Goal: Use online tool/utility: Use online tool/utility

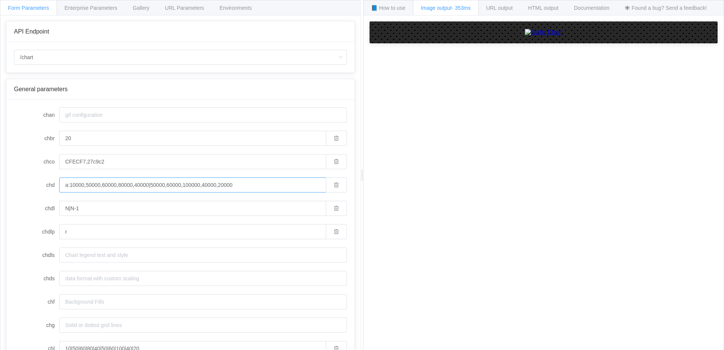
click at [205, 185] on input "a:10000,50000,60000,80000,40000|50000,60000,100000,40000,20000" at bounding box center [192, 184] width 266 height 15
type input "a:10000,50000,60000,80000,40000|50000,60000,100000,30000,20000"
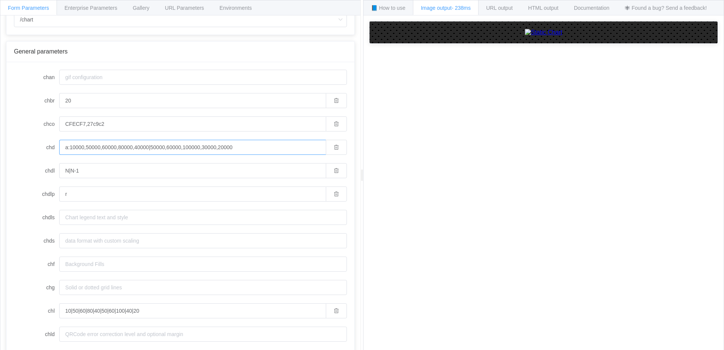
drag, startPoint x: 203, startPoint y: 147, endPoint x: 210, endPoint y: 150, distance: 7.4
click at [203, 147] on input "a:10000,50000,60000,80000,40000|50000,60000,100000,30000,20000" at bounding box center [192, 147] width 266 height 15
click at [252, 151] on input "a:10000,50000,60000,80000,40000|50000,60000,100000,40000,20000" at bounding box center [192, 147] width 266 height 15
type input "a:10000,50000,60000,80000,40000|50000,60000,100000,40000,20000"
click at [67, 100] on input "20" at bounding box center [192, 100] width 266 height 15
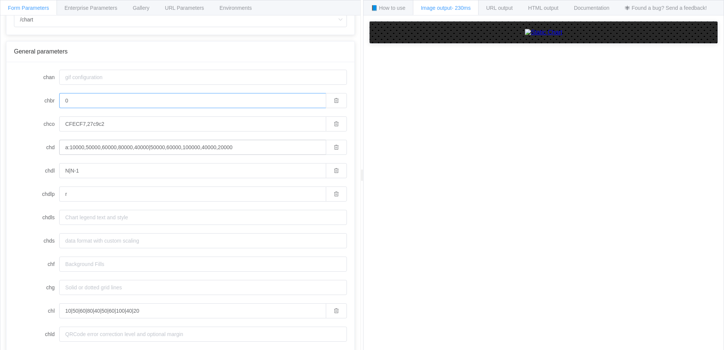
type input "20"
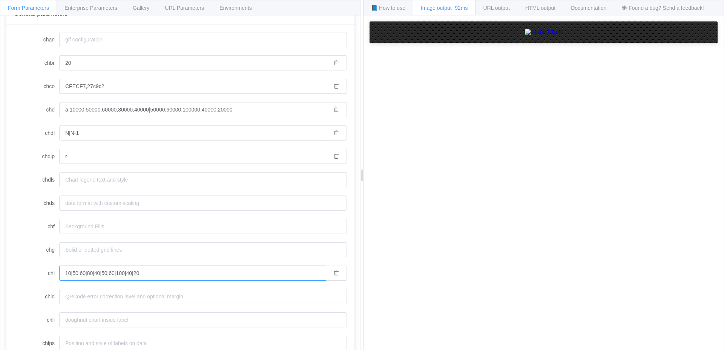
click at [128, 274] on input "10|50|60|80|40|50|60|100|40|20" at bounding box center [192, 273] width 266 height 15
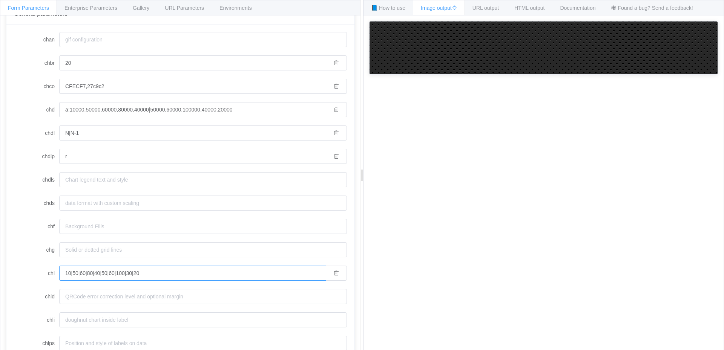
type input "10|50|60|80|40|50|60|100|30|20"
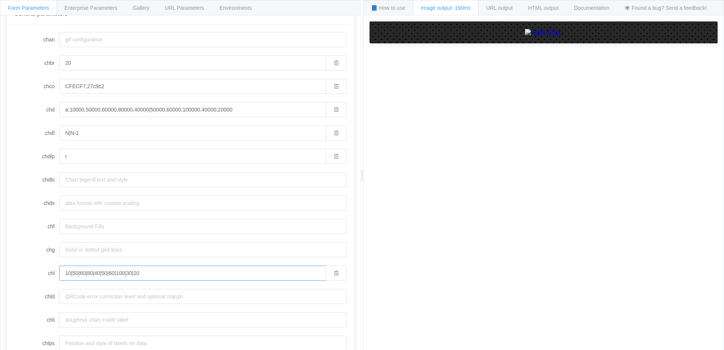
click at [129, 275] on input "10|50|60|80|40|50|60|100|30|20" at bounding box center [192, 273] width 266 height 15
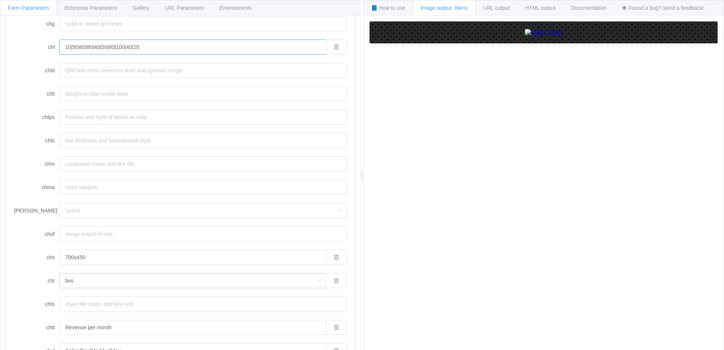
scroll to position [437, 0]
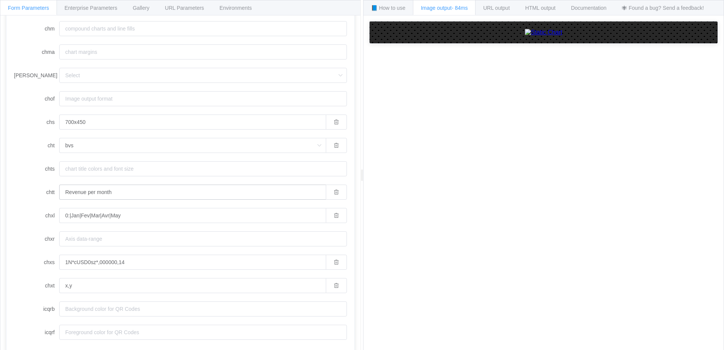
type input "10|50|60|80|40|50|60|100|40|20"
drag, startPoint x: 63, startPoint y: 193, endPoint x: 184, endPoint y: 185, distance: 121.6
click at [184, 185] on input "Revenue per month" at bounding box center [192, 192] width 266 height 15
type input "t"
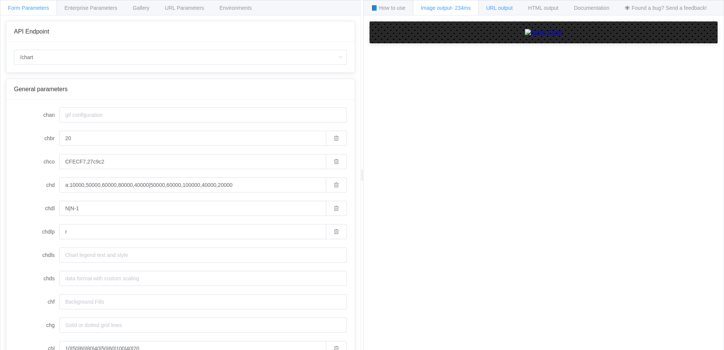
type input "テスト"
click at [510, 6] on span "URL output" at bounding box center [499, 8] width 26 height 6
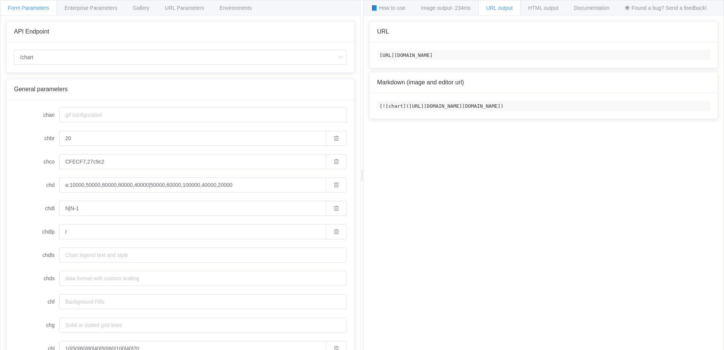
scroll to position [0, 170]
drag, startPoint x: 380, startPoint y: 121, endPoint x: 723, endPoint y: 194, distance: 351.1
click at [723, 194] on div "📘 How to use Image output - 234ms URL output HTML output Documentation 🕷 Found …" at bounding box center [543, 175] width 361 height 351
copy code "[![chart]([URL][DOMAIN_NAME][DOMAIN_NAME])"
click at [462, 51] on code "[URL][DOMAIN_NAME]" at bounding box center [543, 55] width 333 height 11
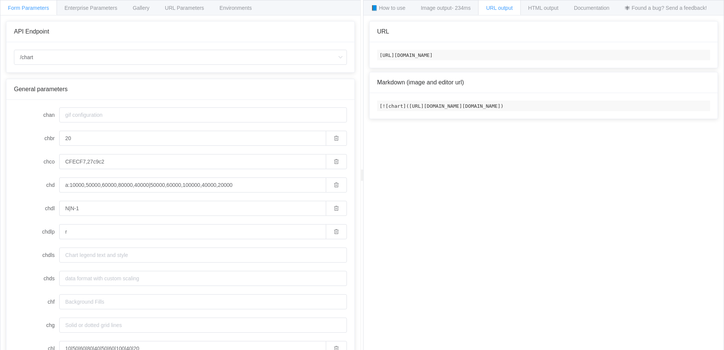
drag, startPoint x: 462, startPoint y: 51, endPoint x: 438, endPoint y: 55, distance: 24.4
click at [437, 54] on code "[URL][DOMAIN_NAME]" at bounding box center [543, 55] width 333 height 11
drag, startPoint x: 438, startPoint y: 55, endPoint x: 406, endPoint y: 58, distance: 31.8
click at [406, 58] on code "[URL][DOMAIN_NAME]" at bounding box center [543, 55] width 333 height 11
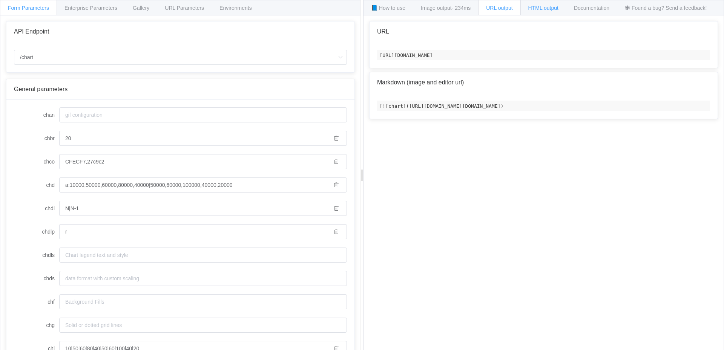
click at [541, 7] on span "HTML output" at bounding box center [543, 8] width 30 height 6
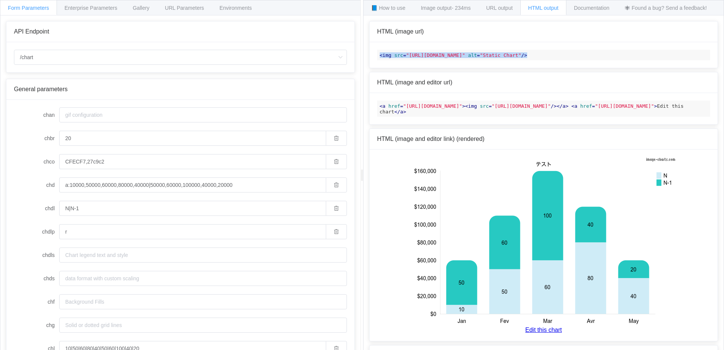
drag, startPoint x: 379, startPoint y: 54, endPoint x: 485, endPoint y: 83, distance: 109.8
click at [485, 68] on div "< img src = "[URL][DOMAIN_NAME]" alt = "Static Chart" />" at bounding box center [543, 55] width 348 height 26
copy span "< img src = "[URL][DOMAIN_NAME]" alt = "Static Chart" />"
click at [436, 58] on span ""[URL][DOMAIN_NAME]"" at bounding box center [435, 55] width 59 height 6
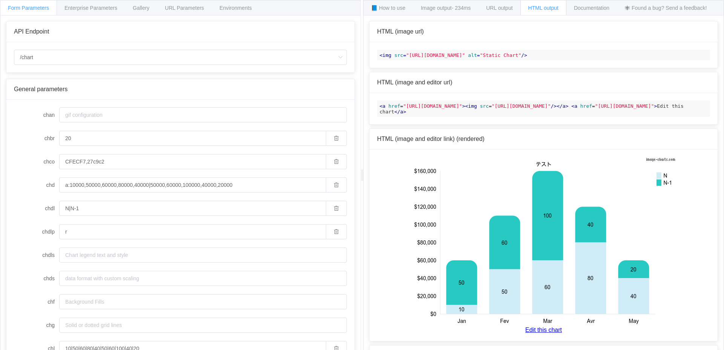
drag, startPoint x: 405, startPoint y: 53, endPoint x: 708, endPoint y: 64, distance: 303.6
click at [708, 60] on code "< img src = "[URL][DOMAIN_NAME]" alt = "Static Chart" />" at bounding box center [543, 55] width 333 height 11
copy span "[URL][DOMAIN_NAME]""
click at [384, 5] on span "📘 How to use" at bounding box center [388, 8] width 34 height 6
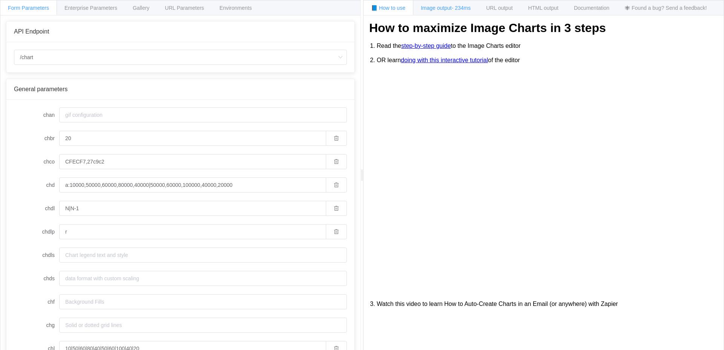
click at [444, 10] on span "Image output - 234ms" at bounding box center [446, 8] width 50 height 6
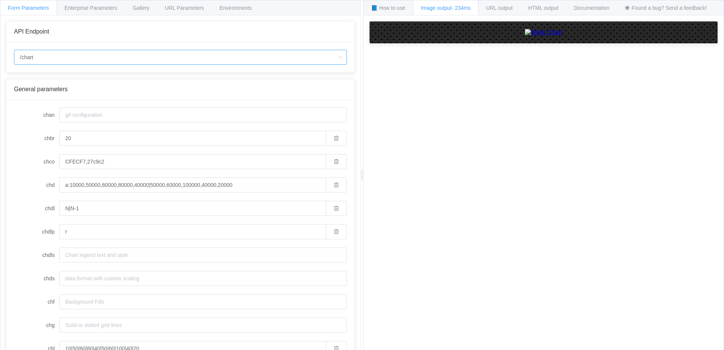
click at [91, 55] on input "/chart" at bounding box center [180, 57] width 333 height 15
click at [80, 6] on span "Enterprise Parameters" at bounding box center [90, 8] width 53 height 6
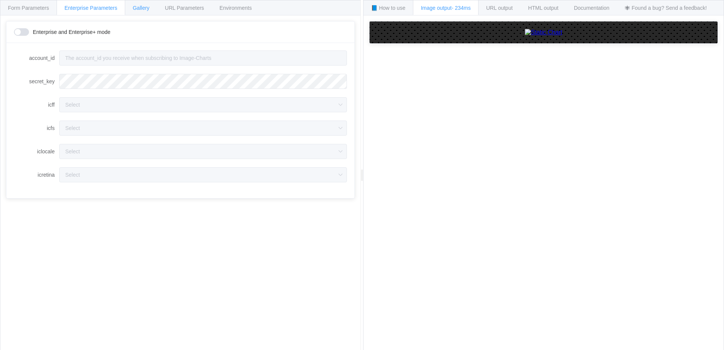
click at [136, 10] on span "Gallery" at bounding box center [141, 8] width 17 height 6
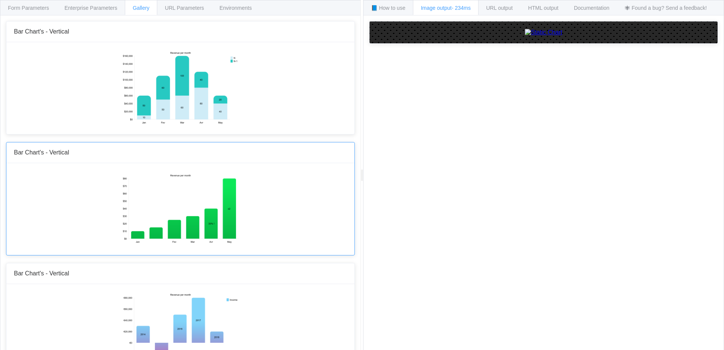
click at [197, 182] on img at bounding box center [180, 208] width 117 height 75
click at [205, 212] on img at bounding box center [180, 208] width 117 height 75
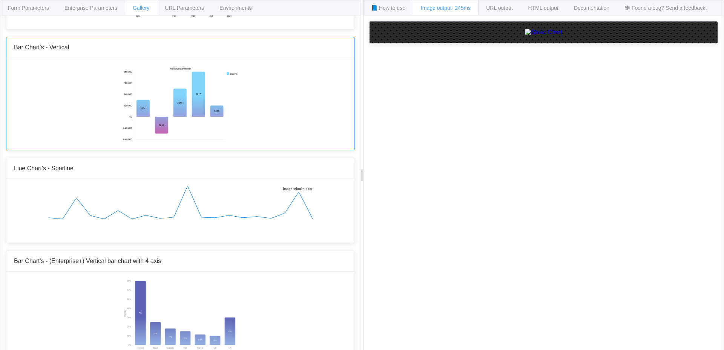
scroll to position [264, 0]
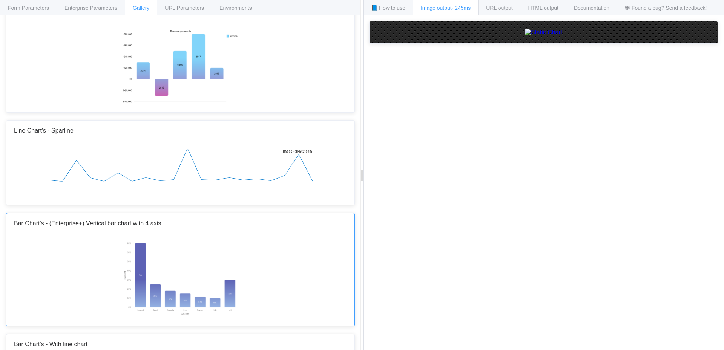
click at [141, 265] on img at bounding box center [180, 279] width 117 height 75
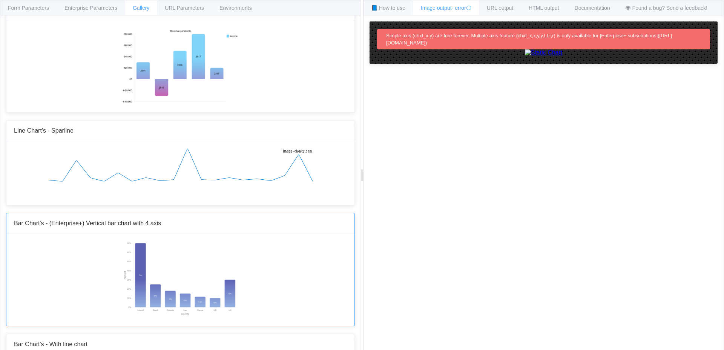
click at [131, 271] on img at bounding box center [180, 279] width 117 height 75
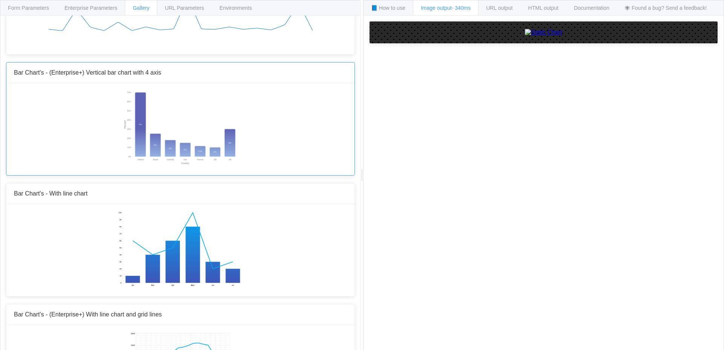
scroll to position [490, 0]
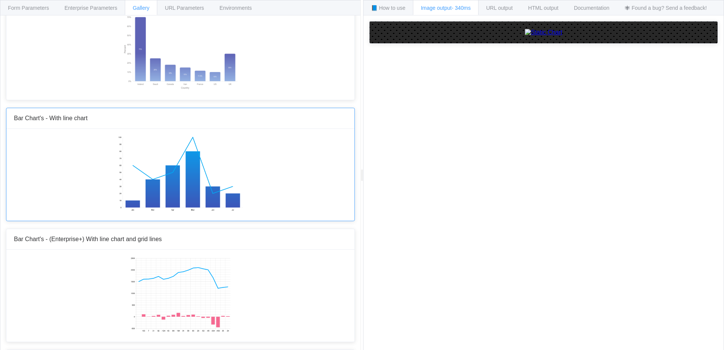
click at [179, 179] on img at bounding box center [180, 173] width 125 height 75
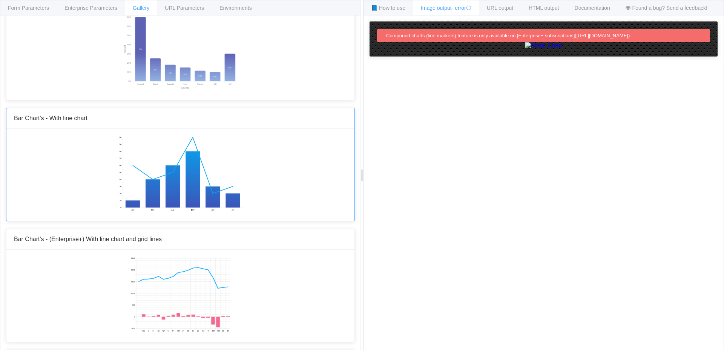
click at [179, 179] on img at bounding box center [180, 173] width 125 height 75
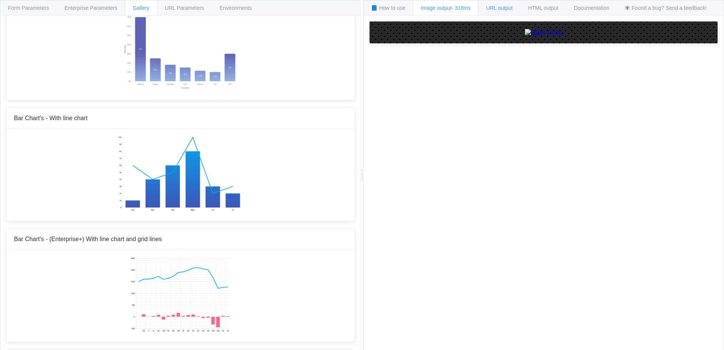
click at [503, 2] on div "URL output" at bounding box center [499, 7] width 42 height 15
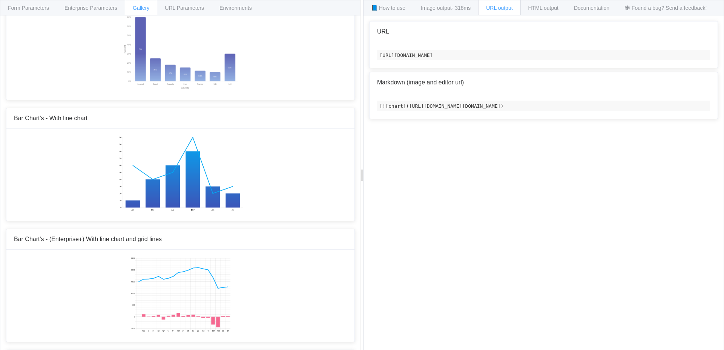
click at [381, 54] on code "[URL][DOMAIN_NAME]" at bounding box center [543, 55] width 333 height 11
click at [380, 54] on code "[URL][DOMAIN_NAME]" at bounding box center [543, 55] width 333 height 11
click at [554, 57] on code "[URL][DOMAIN_NAME]" at bounding box center [543, 55] width 333 height 11
drag, startPoint x: 554, startPoint y: 57, endPoint x: 479, endPoint y: 121, distance: 98.3
click at [479, 111] on code "[![chart]([URL][DOMAIN_NAME][DOMAIN_NAME])" at bounding box center [543, 106] width 333 height 11
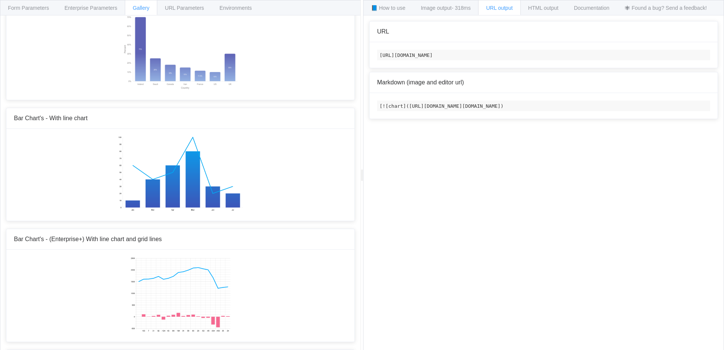
click at [478, 111] on code "[![chart]([URL][DOMAIN_NAME][DOMAIN_NAME])" at bounding box center [543, 106] width 333 height 11
click at [477, 111] on code "[![chart]([URL][DOMAIN_NAME][DOMAIN_NAME])" at bounding box center [543, 106] width 333 height 11
click at [433, 54] on code "[URL][DOMAIN_NAME]" at bounding box center [543, 55] width 333 height 11
click at [393, 24] on div "URL" at bounding box center [543, 31] width 348 height 21
click at [392, 27] on div "URL" at bounding box center [543, 31] width 348 height 21
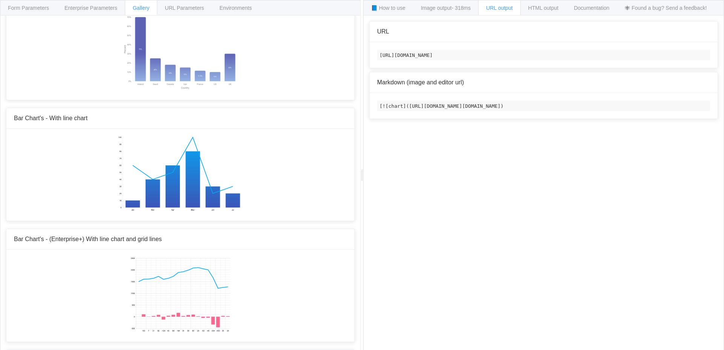
click at [379, 53] on code "[URL][DOMAIN_NAME]" at bounding box center [543, 55] width 333 height 11
drag, startPoint x: 380, startPoint y: 54, endPoint x: 687, endPoint y: 90, distance: 309.2
click at [723, 93] on div "📘 How to use Image output - 318ms URL output HTML output Documentation 🕷 Found …" at bounding box center [543, 175] width 361 height 351
copy div "[URL][DOMAIN_NAME] Markdown (image and editor url)"
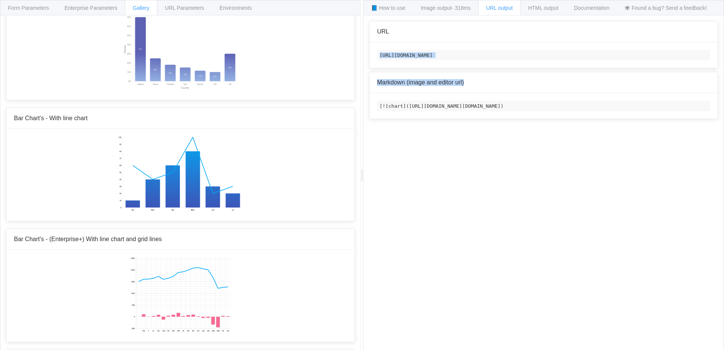
scroll to position [0, 0]
click at [392, 53] on code "[URL][DOMAIN_NAME]" at bounding box center [543, 55] width 333 height 11
click at [380, 55] on code "[URL][DOMAIN_NAME]" at bounding box center [543, 55] width 333 height 11
drag, startPoint x: 379, startPoint y: 55, endPoint x: 723, endPoint y: 64, distance: 344.2
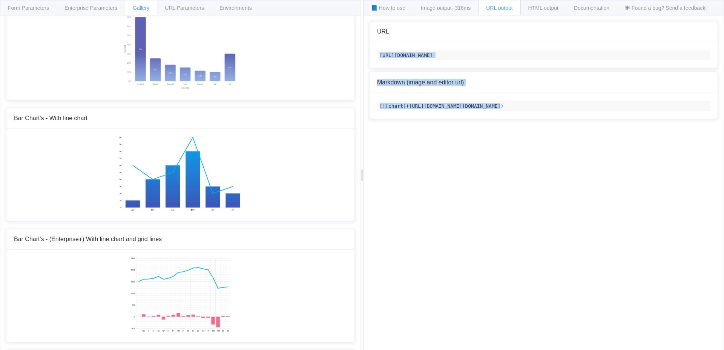
click at [723, 64] on div "📘 How to use Image output - 318ms URL output HTML output Documentation 🕷 Found …" at bounding box center [543, 175] width 361 height 351
copy code "[URL][DOMAIN_NAME]"
click at [665, 56] on code "[URL][DOMAIN_NAME]" at bounding box center [543, 55] width 333 height 11
click at [420, 44] on div "[URL][DOMAIN_NAME]" at bounding box center [543, 55] width 348 height 26
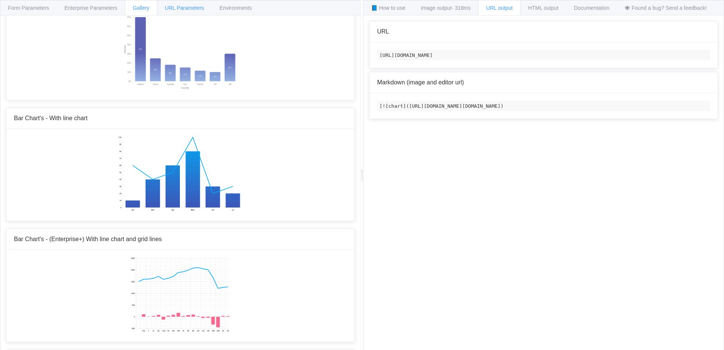
click at [193, 8] on span "URL Parameters" at bounding box center [184, 8] width 39 height 6
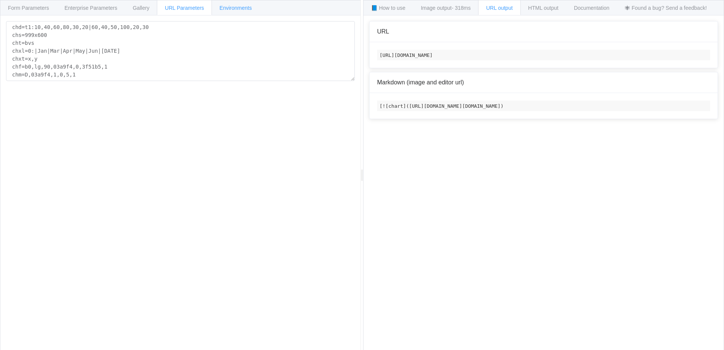
click at [233, 8] on span "Environments" at bounding box center [235, 8] width 32 height 6
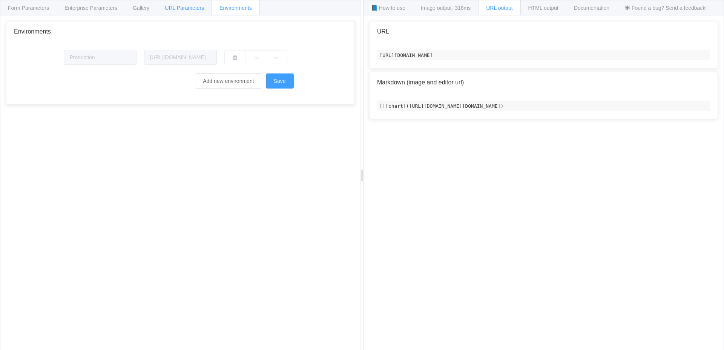
click at [192, 7] on span "URL Parameters" at bounding box center [184, 8] width 39 height 6
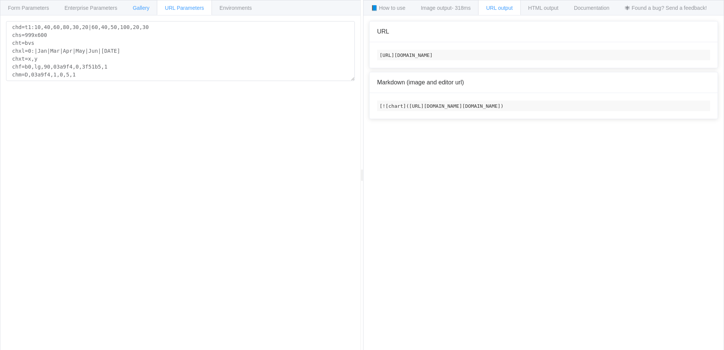
click at [130, 8] on div "Gallery" at bounding box center [141, 7] width 32 height 15
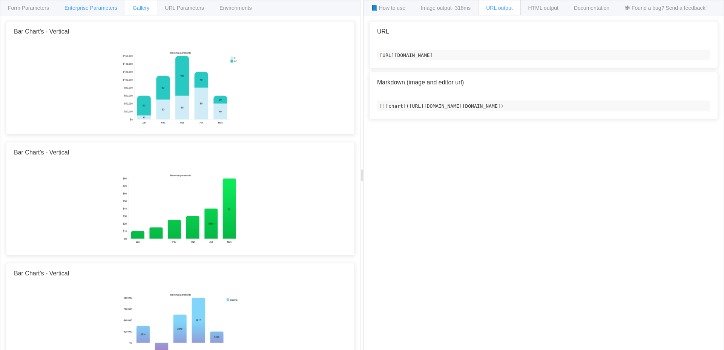
click at [102, 9] on span "Enterprise Parameters" at bounding box center [90, 8] width 53 height 6
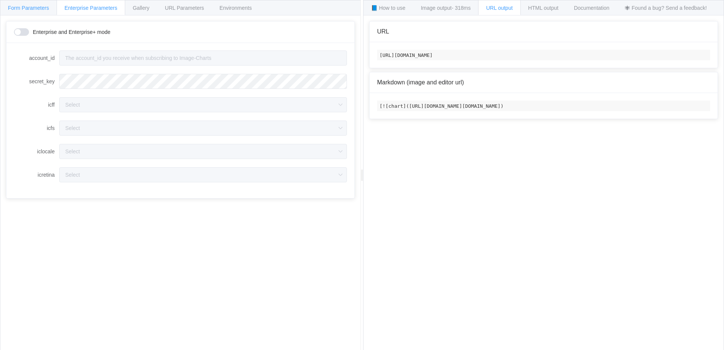
click at [30, 10] on span "Form Parameters" at bounding box center [28, 8] width 41 height 6
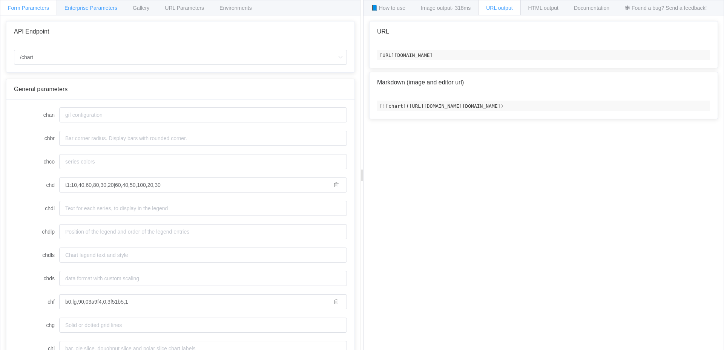
click at [66, 12] on div "Enterprise Parameters" at bounding box center [91, 7] width 69 height 15
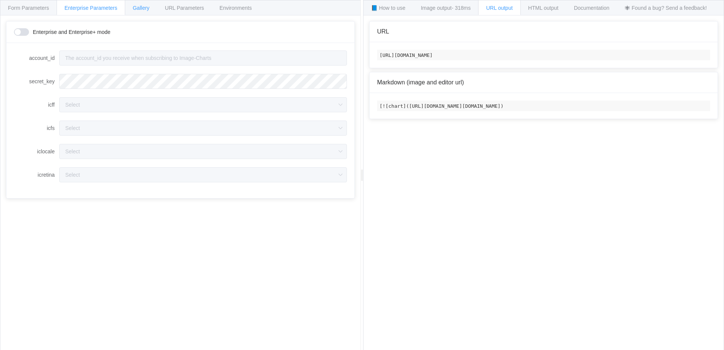
click at [127, 8] on div "Gallery" at bounding box center [141, 7] width 32 height 15
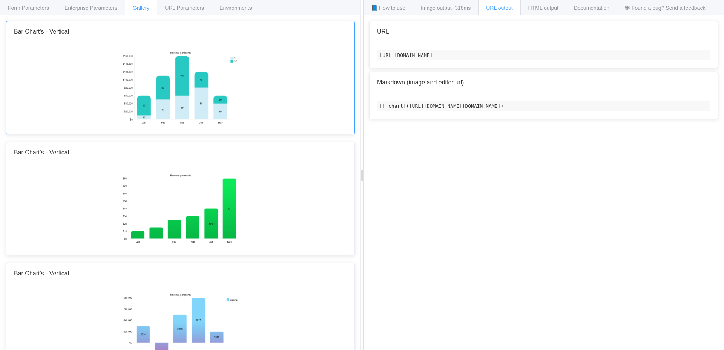
click at [163, 77] on img at bounding box center [180, 87] width 117 height 75
drag, startPoint x: 380, startPoint y: 55, endPoint x: 720, endPoint y: 66, distance: 340.1
click at [723, 69] on div "📘 How to use Image output - 61ms URL output HTML output Documentation 🕷 Found a…" at bounding box center [543, 175] width 361 height 351
copy code "[URL][DOMAIN_NAME]"
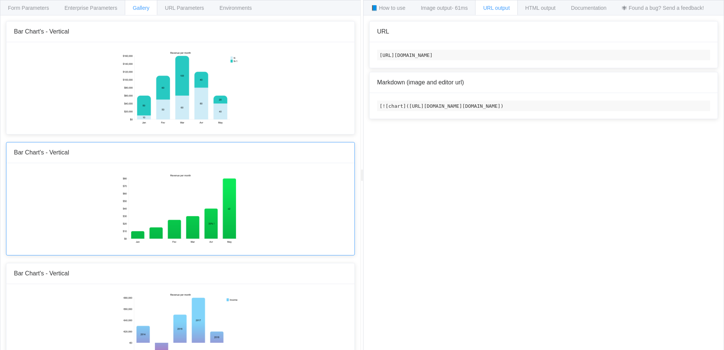
click at [190, 185] on img at bounding box center [180, 208] width 117 height 75
click at [209, 210] on img at bounding box center [180, 208] width 117 height 75
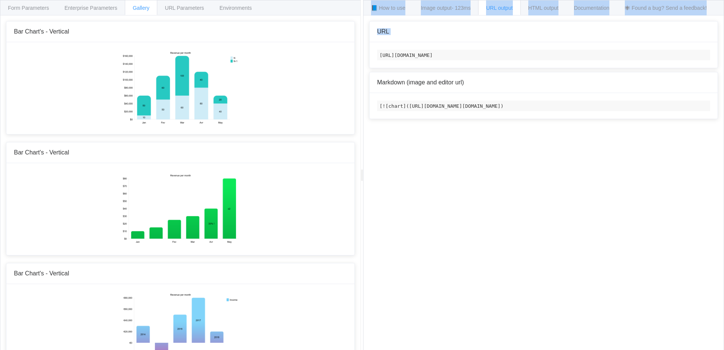
scroll to position [0, 632]
drag, startPoint x: 380, startPoint y: 54, endPoint x: 549, endPoint y: 62, distance: 169.8
click at [668, 57] on code "[URL][DOMAIN_NAME]" at bounding box center [543, 55] width 333 height 11
click at [433, 60] on code "[URL][DOMAIN_NAME]" at bounding box center [543, 55] width 333 height 11
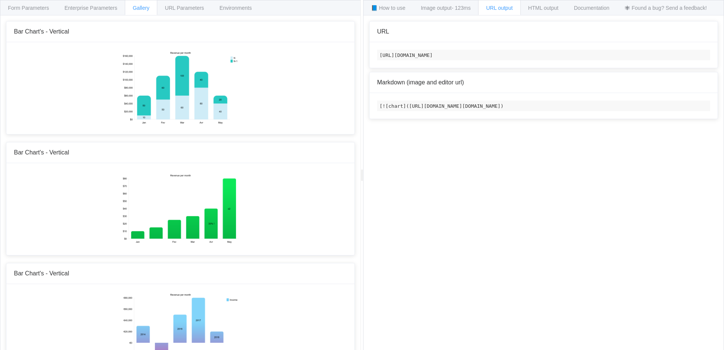
click at [453, 68] on div "[URL][DOMAIN_NAME]" at bounding box center [543, 55] width 348 height 26
click at [379, 54] on code "[URL][DOMAIN_NAME]" at bounding box center [543, 55] width 333 height 11
drag, startPoint x: 379, startPoint y: 55, endPoint x: 503, endPoint y: 59, distance: 123.3
click at [503, 59] on code "[URL][DOMAIN_NAME]" at bounding box center [543, 55] width 333 height 11
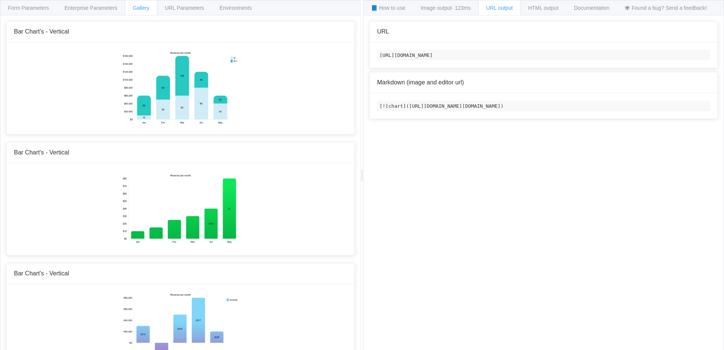
scroll to position [0, 632]
drag, startPoint x: 379, startPoint y: 54, endPoint x: 722, endPoint y: 63, distance: 343.4
click at [722, 63] on div "How to maximize Image Charts in 3 steps Read the step-by-[PERSON_NAME] to the I…" at bounding box center [543, 188] width 360 height 346
copy code "[URL][DOMAIN_NAME]"
click at [31, 6] on span "Form Parameters" at bounding box center [28, 8] width 41 height 6
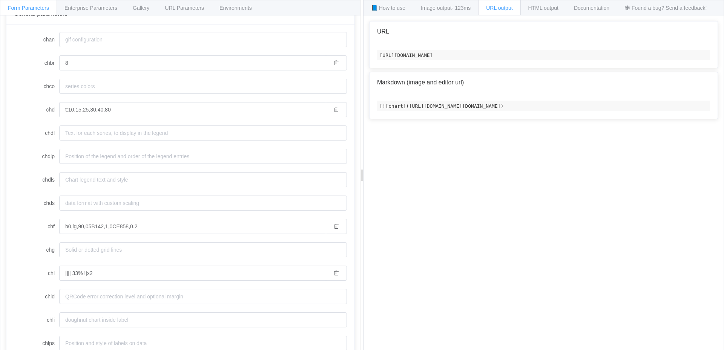
scroll to position [151, 0]
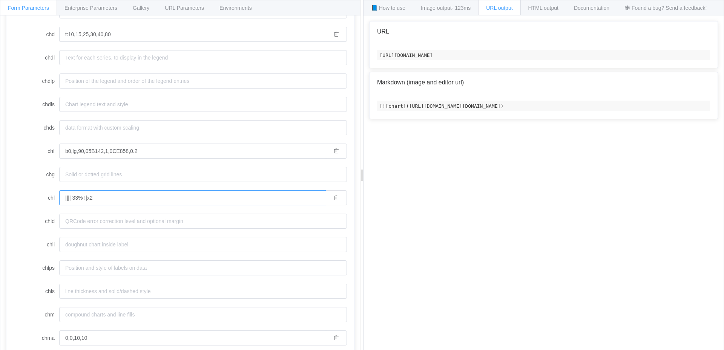
click at [114, 198] on input "|||| 33% !|x2" at bounding box center [192, 197] width 266 height 15
click at [389, 6] on span "📘 How to use" at bounding box center [388, 8] width 34 height 6
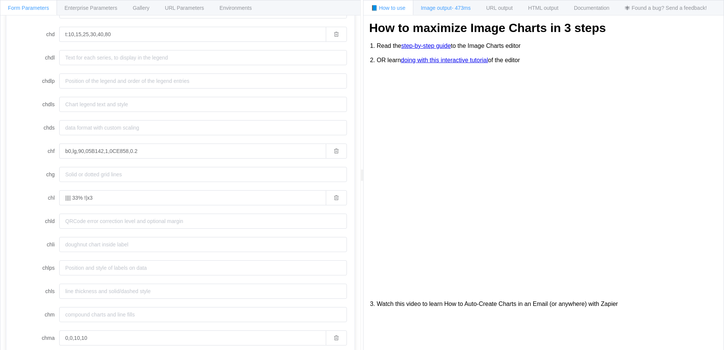
click at [433, 8] on span "Image output - 473ms" at bounding box center [446, 8] width 50 height 6
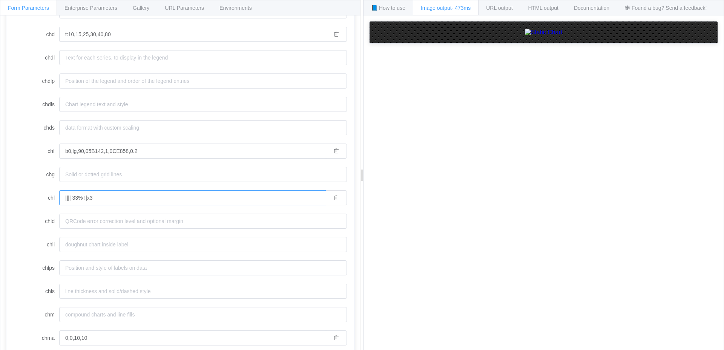
click at [102, 194] on input "|||| 33% !|x3" at bounding box center [192, 197] width 266 height 15
type input "|||| 33% !|x2"
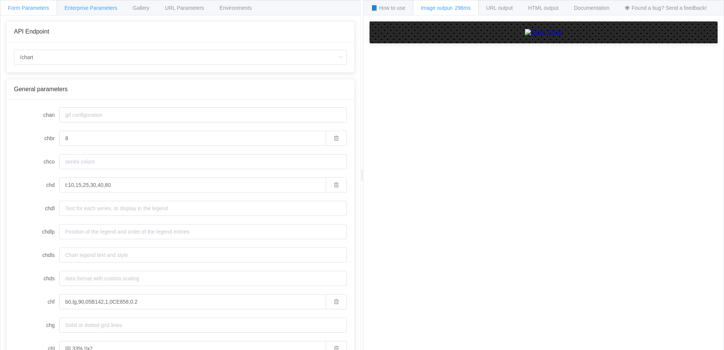
click at [95, 10] on span "Enterprise Parameters" at bounding box center [90, 8] width 53 height 6
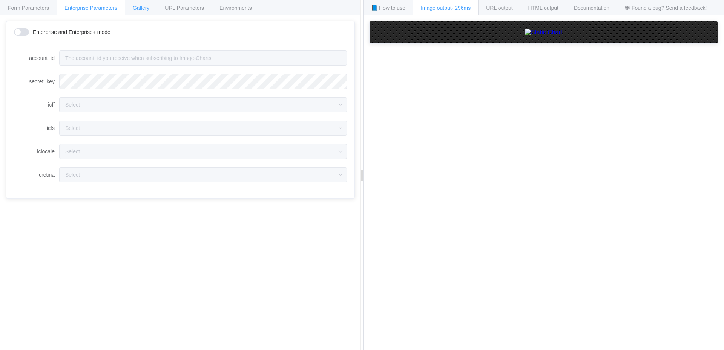
click at [132, 8] on div "Gallery" at bounding box center [141, 7] width 32 height 15
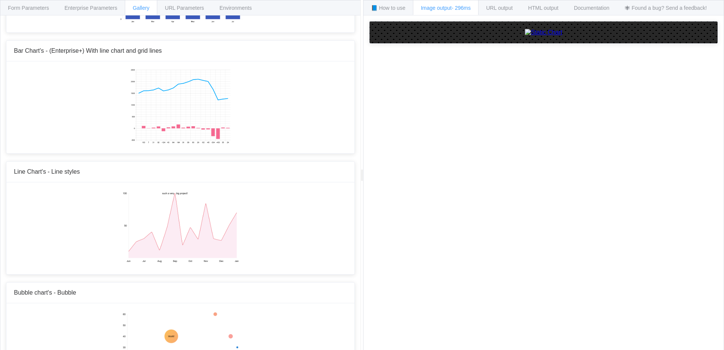
scroll to position [565, 0]
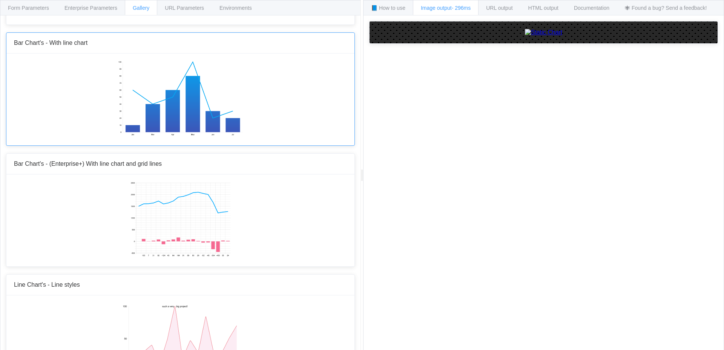
click at [167, 103] on img at bounding box center [180, 98] width 125 height 75
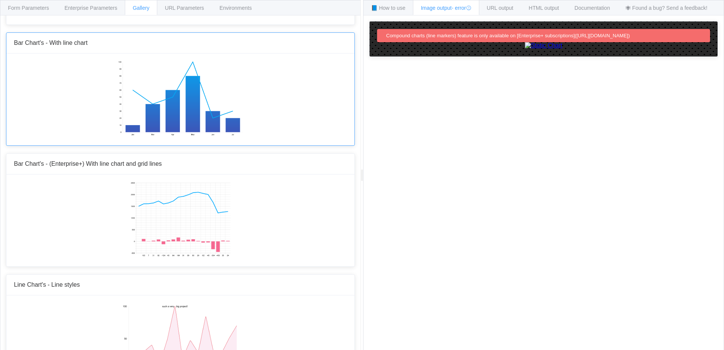
click at [172, 79] on img at bounding box center [180, 98] width 125 height 75
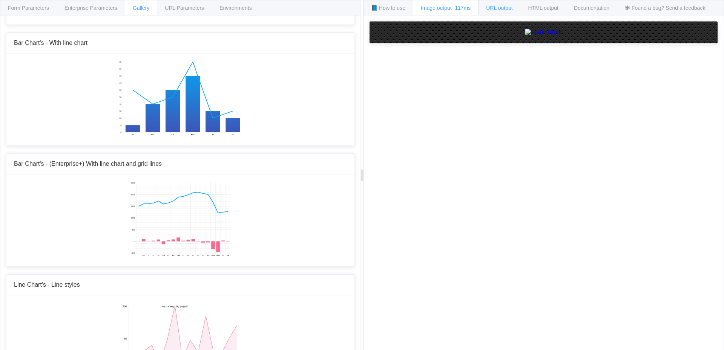
click at [488, 8] on span "URL output" at bounding box center [499, 8] width 26 height 6
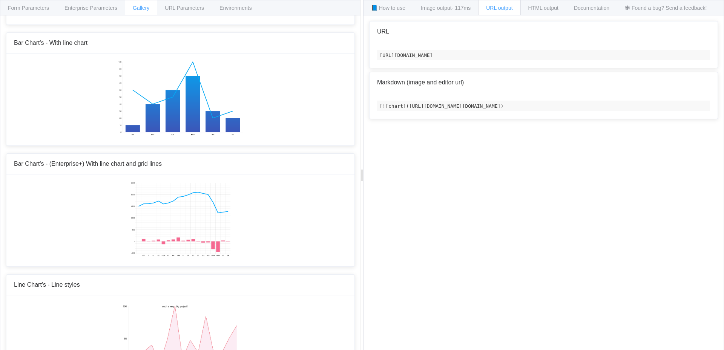
scroll to position [0, 441]
drag, startPoint x: 380, startPoint y: 54, endPoint x: 723, endPoint y: 68, distance: 343.2
click at [723, 68] on div "📘 How to use Image output - 117ms URL output HTML output Documentation 🕷 Found …" at bounding box center [543, 175] width 361 height 351
copy code "[URL][DOMAIN_NAME]"
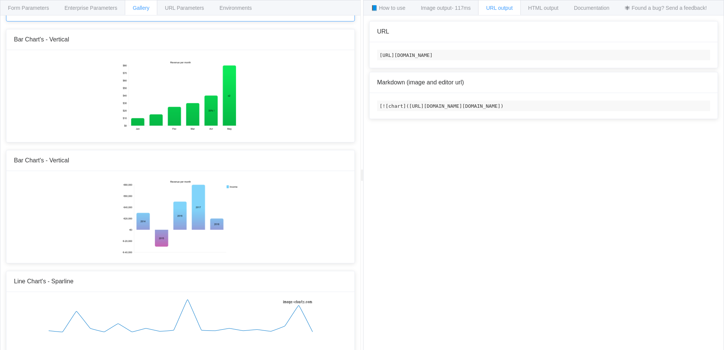
scroll to position [0, 0]
